Goal: Information Seeking & Learning: Find specific fact

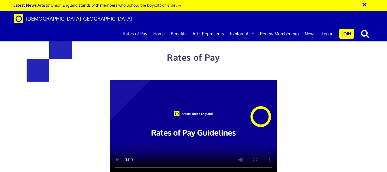
scroll to position [0, 1]
drag, startPoint x: 387, startPoint y: 45, endPoint x: 387, endPoint y: 68, distance: 23.0
click at [387, 68] on div "Rates of Pay This page is designed to help artists and their employers to deter…" at bounding box center [193, 150] width 396 height 288
drag, startPoint x: 378, startPoint y: 67, endPoint x: 316, endPoint y: 116, distance: 78.6
click at [345, 100] on div "Rates of Pay This page is designed to help artists and their employers to deter…" at bounding box center [193, 150] width 396 height 288
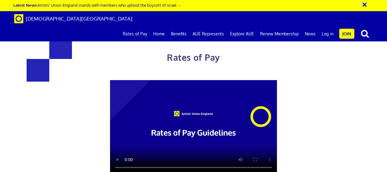
scroll to position [0, 0]
click at [140, 26] on link "Rates of Pay" at bounding box center [135, 33] width 31 height 15
drag, startPoint x: 155, startPoint y: 138, endPoint x: 88, endPoint y: 104, distance: 74.7
